Goal: Information Seeking & Learning: Learn about a topic

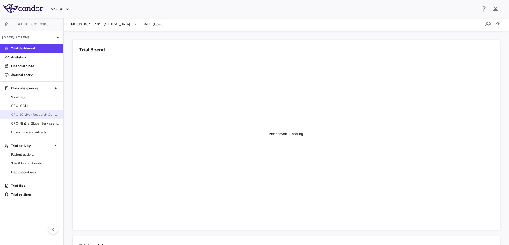
click at [22, 116] on span "CRO SC Liver Research Consortium LLC" at bounding box center [35, 114] width 48 height 5
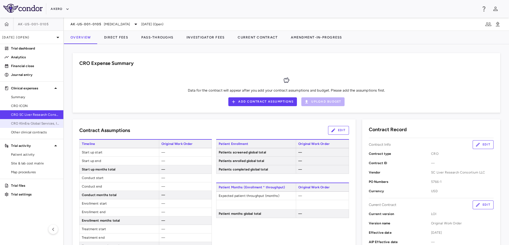
click at [22, 121] on link "CRO KlinEra Global Services, Inc" at bounding box center [31, 123] width 63 height 8
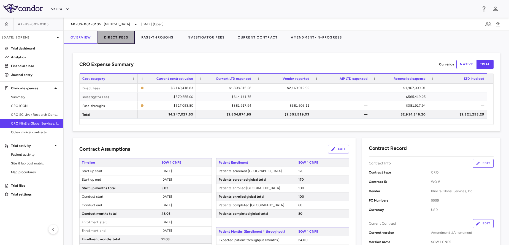
click at [122, 39] on button "Direct Fees" at bounding box center [115, 37] width 37 height 13
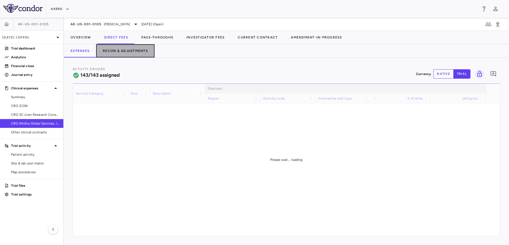
click at [127, 49] on button "Recon & Adjustments" at bounding box center [125, 50] width 58 height 13
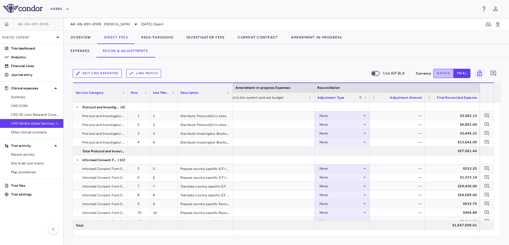
click at [445, 70] on button "native" at bounding box center [443, 73] width 20 height 9
type button "native"
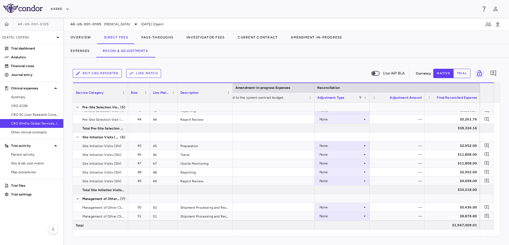
scroll to position [505, 0]
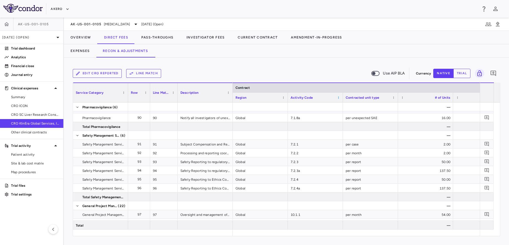
click at [338, 98] on span at bounding box center [338, 97] width 3 height 3
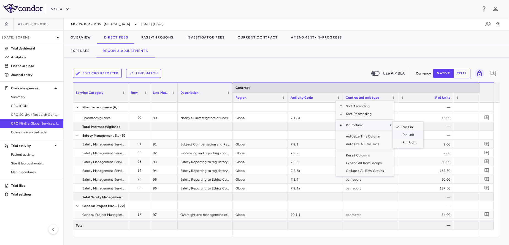
click at [400, 134] on span "Pin Left" at bounding box center [409, 135] width 21 height 8
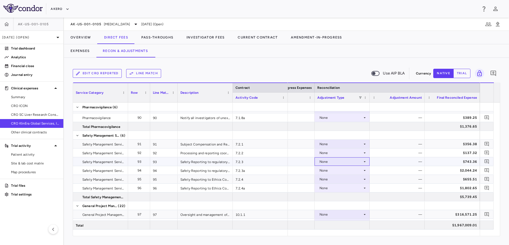
click at [355, 164] on div "None" at bounding box center [340, 161] width 43 height 9
click at [336, 183] on div "CRO Reported" at bounding box center [339, 180] width 26 height 5
click at [339, 180] on div "None" at bounding box center [340, 179] width 43 height 9
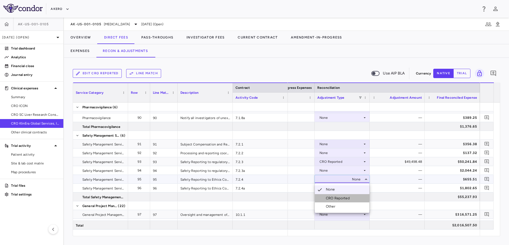
click at [331, 198] on div "CRO Reported" at bounding box center [339, 198] width 26 height 5
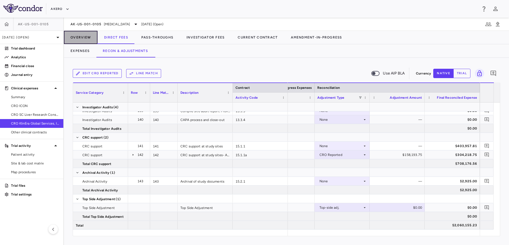
click at [79, 40] on button "Overview" at bounding box center [81, 37] width 34 height 13
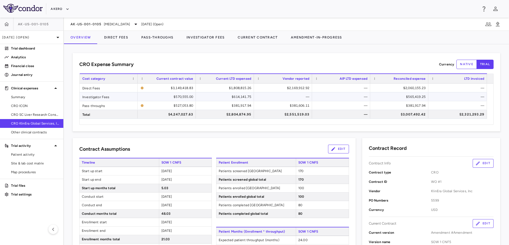
click at [401, 97] on div "$565,419.25" at bounding box center [400, 96] width 50 height 9
click at [30, 130] on link "Other clinical contracts" at bounding box center [31, 132] width 63 height 8
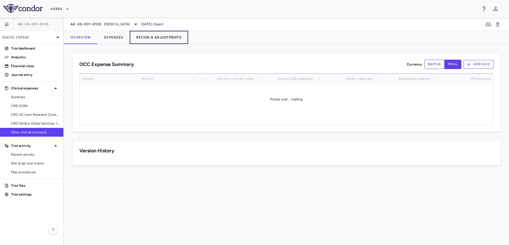
click at [166, 39] on button "Recon & Adjustments" at bounding box center [159, 37] width 58 height 13
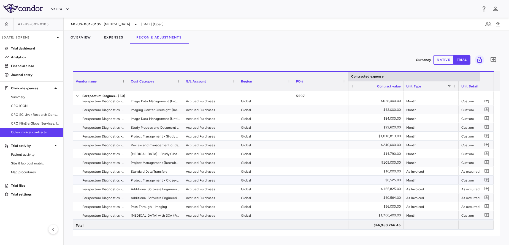
scroll to position [418, 0]
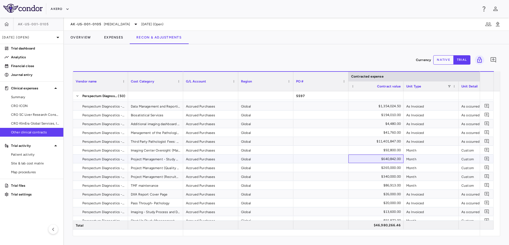
click at [393, 160] on div "$640,842.00" at bounding box center [376, 159] width 47 height 9
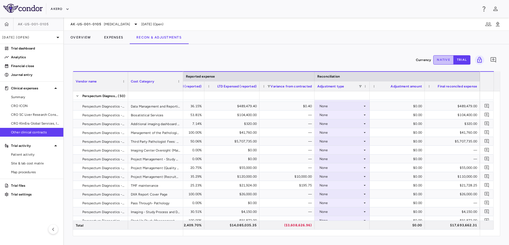
click at [444, 58] on button "native" at bounding box center [443, 59] width 20 height 9
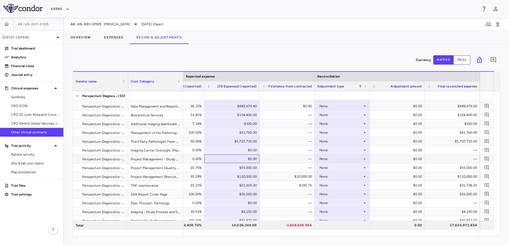
click at [243, 159] on div "$0.00" at bounding box center [232, 159] width 47 height 9
type input "********"
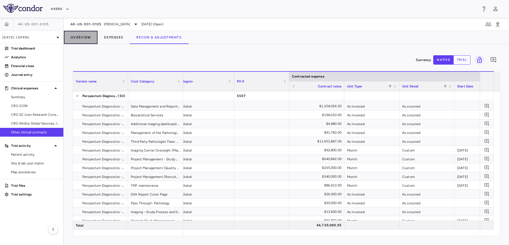
click at [85, 43] on button "Overview" at bounding box center [81, 37] width 34 height 13
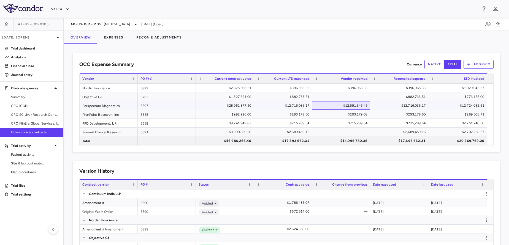
click at [349, 108] on div "$12,691,346.46" at bounding box center [342, 105] width 50 height 9
click at [29, 60] on link "Analytics" at bounding box center [31, 57] width 63 height 8
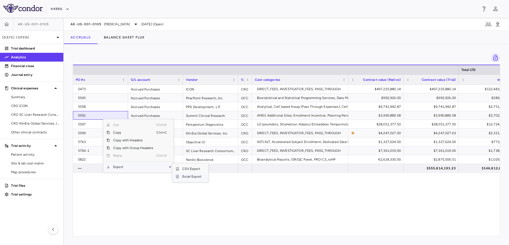
click at [187, 177] on span "Excel Export" at bounding box center [192, 177] width 26 height 8
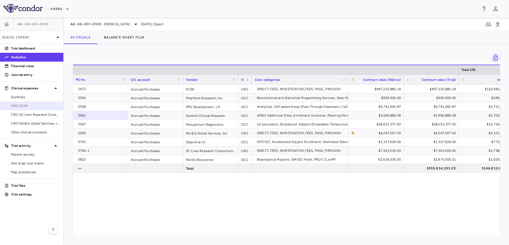
click at [38, 108] on span "CRO ICON" at bounding box center [35, 106] width 48 height 5
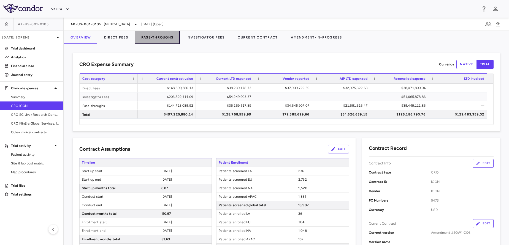
click at [165, 32] on button "Pass-Throughs" at bounding box center [157, 37] width 45 height 13
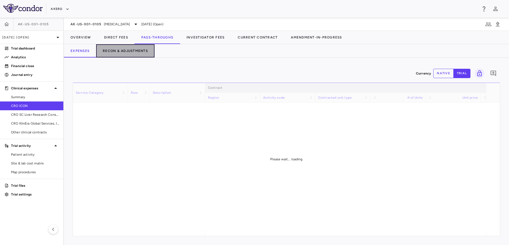
click at [120, 51] on button "Recon & Adjustments" at bounding box center [125, 50] width 58 height 13
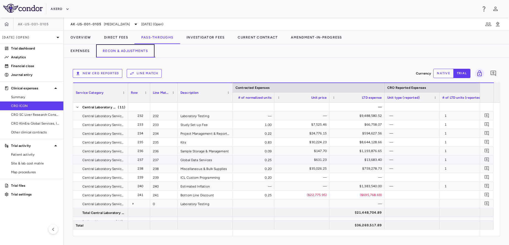
scroll to position [0, 772]
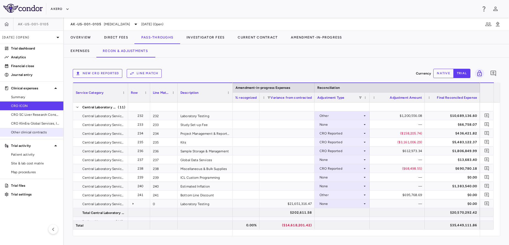
click at [40, 128] on div "Other clinical contracts" at bounding box center [31, 132] width 63 height 9
click at [46, 130] on link "Other clinical contracts" at bounding box center [31, 132] width 63 height 8
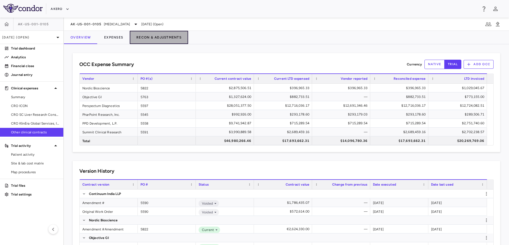
click at [154, 33] on button "Recon & Adjustments" at bounding box center [159, 37] width 58 height 13
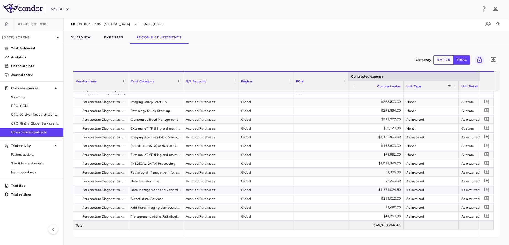
scroll to position [186, 0]
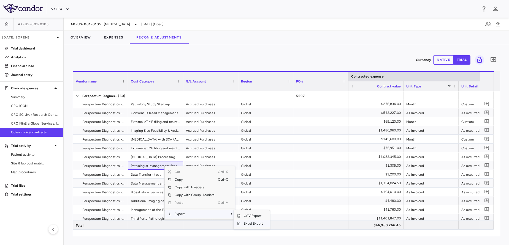
click at [251, 225] on span "Excel Export" at bounding box center [253, 224] width 26 height 8
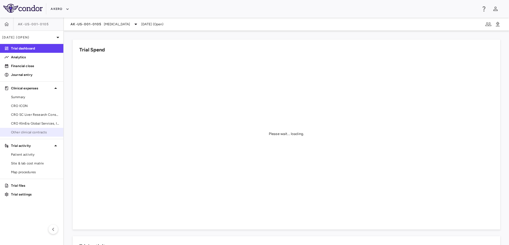
click at [23, 129] on link "Other clinical contracts" at bounding box center [31, 132] width 63 height 8
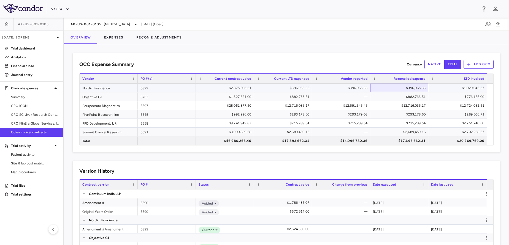
click at [403, 91] on div "$396,965.33" at bounding box center [400, 88] width 50 height 9
click at [37, 123] on span "CRO KlinEra Global Services, Inc" at bounding box center [35, 123] width 48 height 5
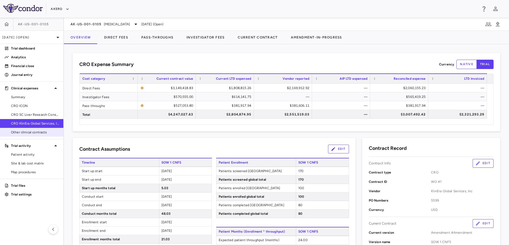
click at [46, 133] on span "Other clinical contracts" at bounding box center [35, 132] width 48 height 5
